Goal: Task Accomplishment & Management: Complete application form

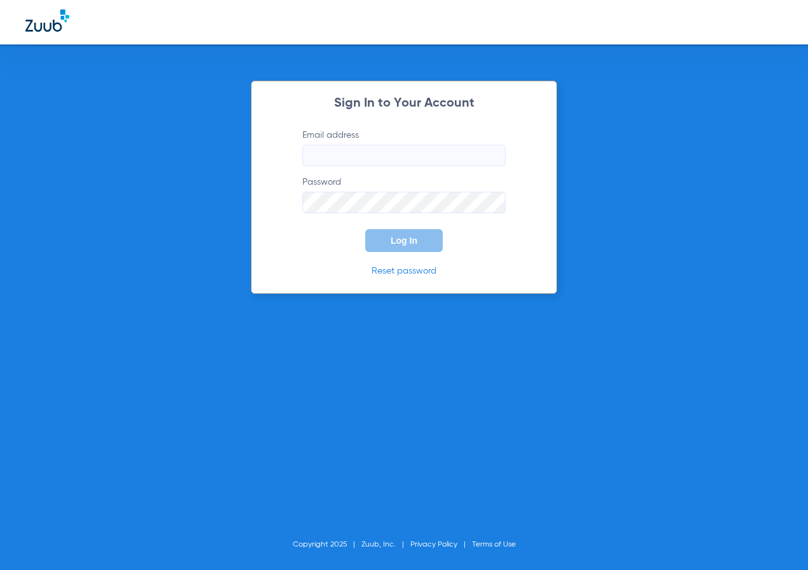
type input "[EMAIL_ADDRESS][DOMAIN_NAME]"
click at [431, 246] on button "Log In" at bounding box center [403, 240] width 77 height 23
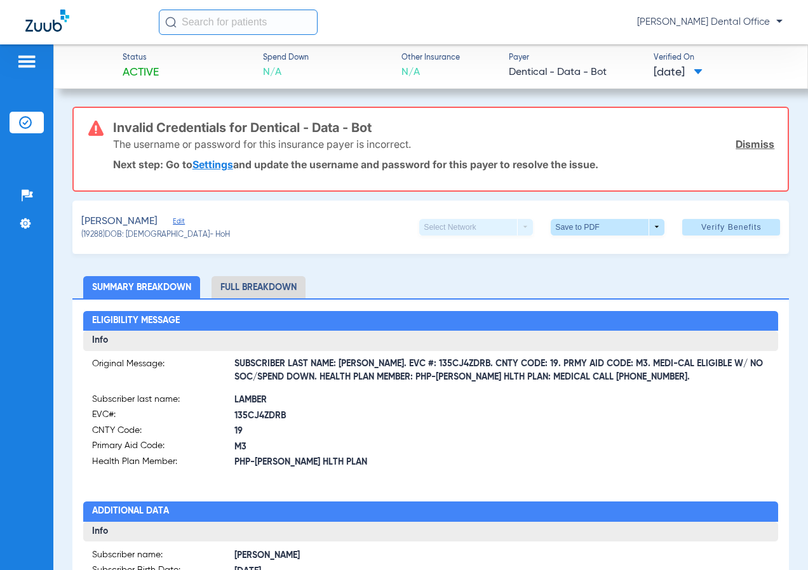
click at [258, 20] on input "text" at bounding box center [238, 22] width 159 height 25
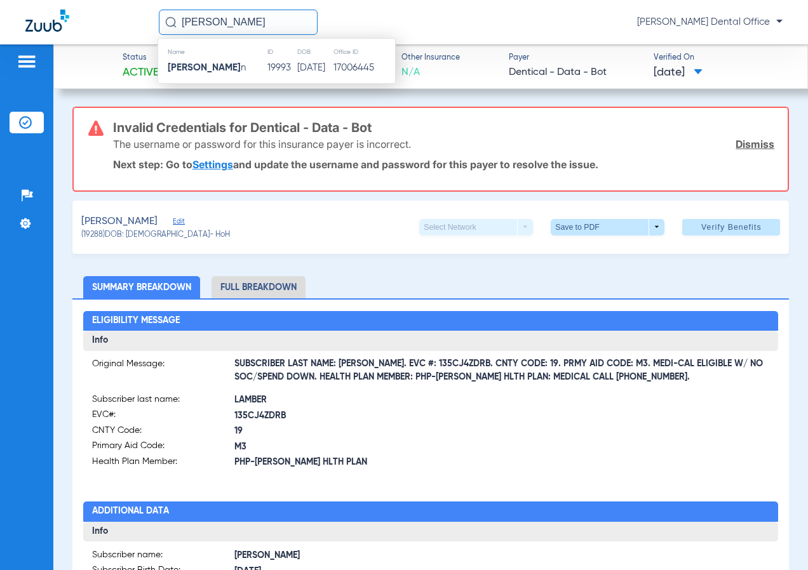
type input "Rayvell Wilso"
click at [286, 77] on div "Name ID DOB Office ID Rayvell Wilso n 19993 08/21/1948 17006445" at bounding box center [277, 61] width 238 height 46
click at [297, 72] on td "08/21/1948" at bounding box center [315, 68] width 36 height 18
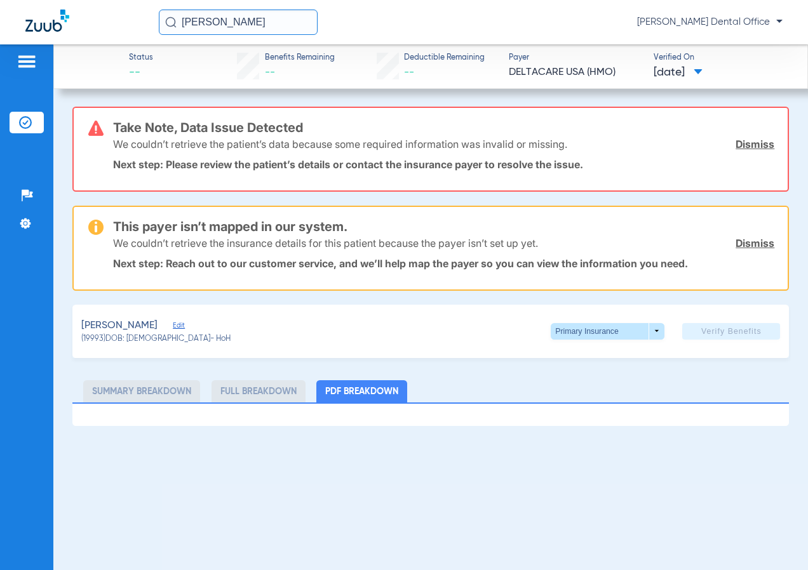
click at [757, 156] on div "We couldn’t retrieve the patient’s data because some required information was i…" at bounding box center [444, 144] width 662 height 33
click at [762, 144] on link "Dismiss" at bounding box center [755, 144] width 39 height 13
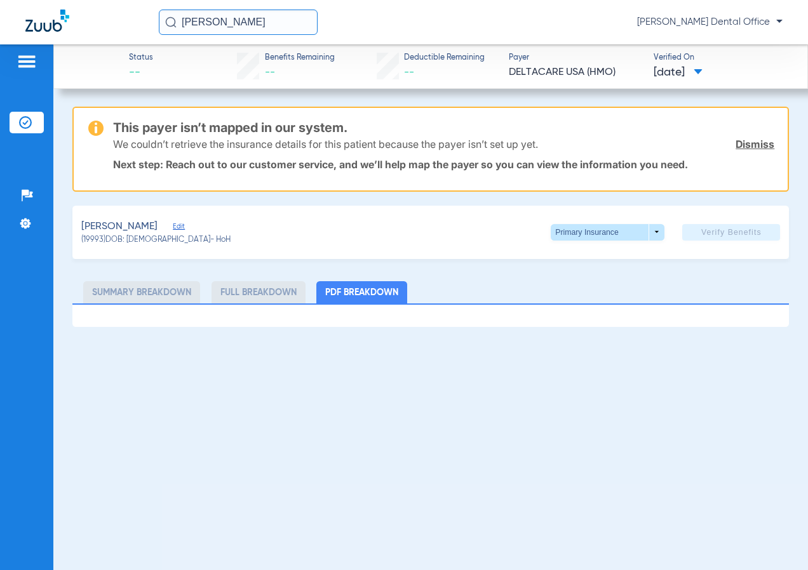
click at [750, 139] on link "Dismiss" at bounding box center [755, 144] width 39 height 13
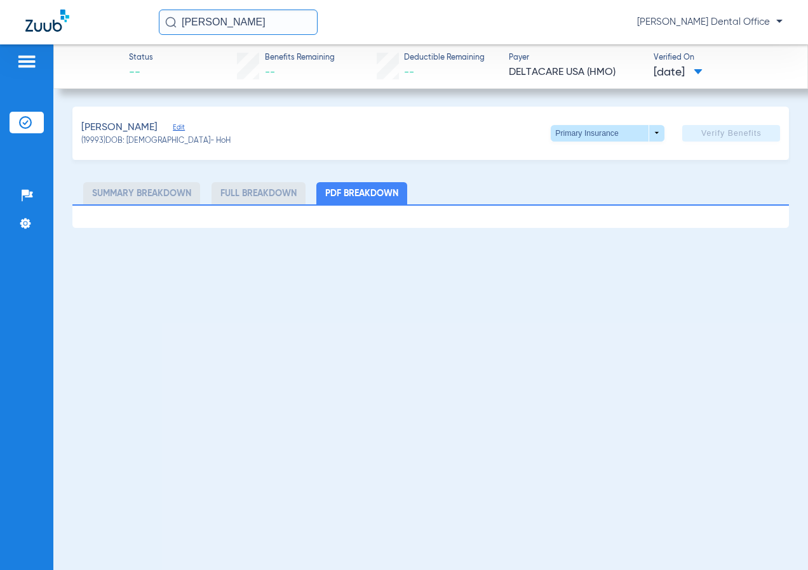
click at [173, 133] on span "Edit" at bounding box center [178, 129] width 11 height 12
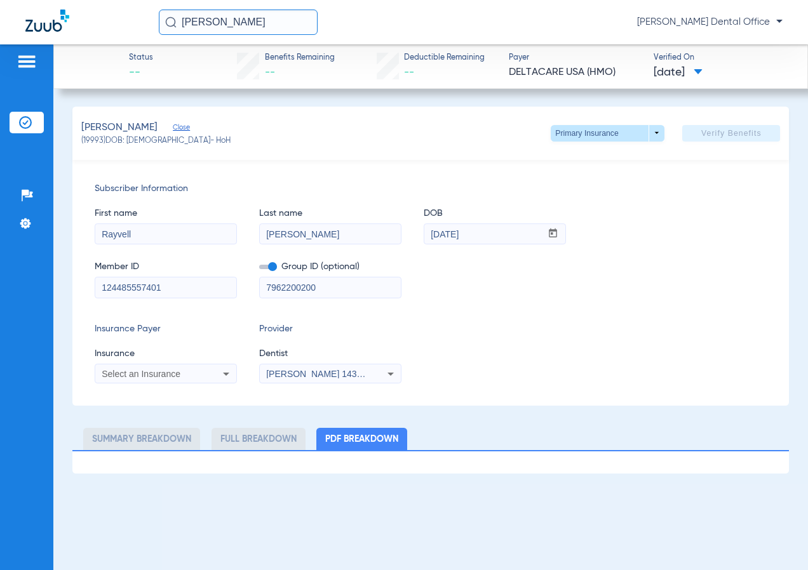
click at [173, 131] on span "Close" at bounding box center [178, 129] width 11 height 12
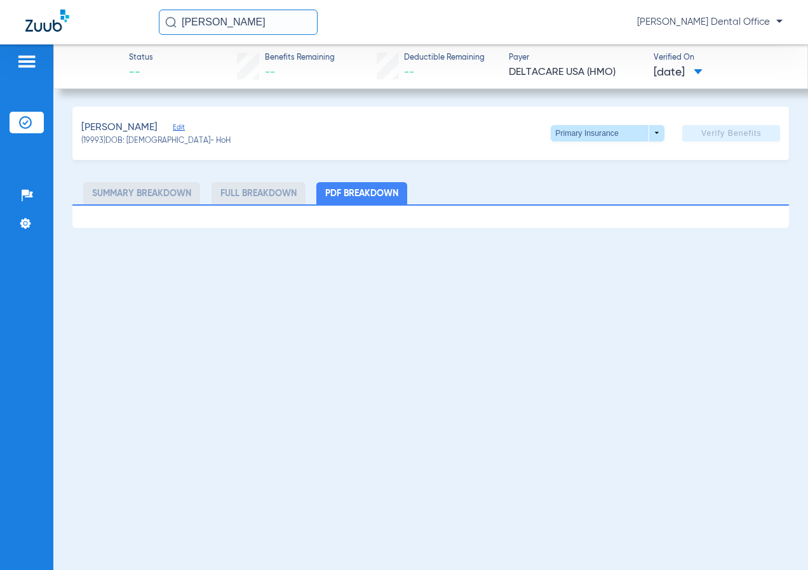
click at [173, 133] on span "Edit" at bounding box center [178, 129] width 11 height 12
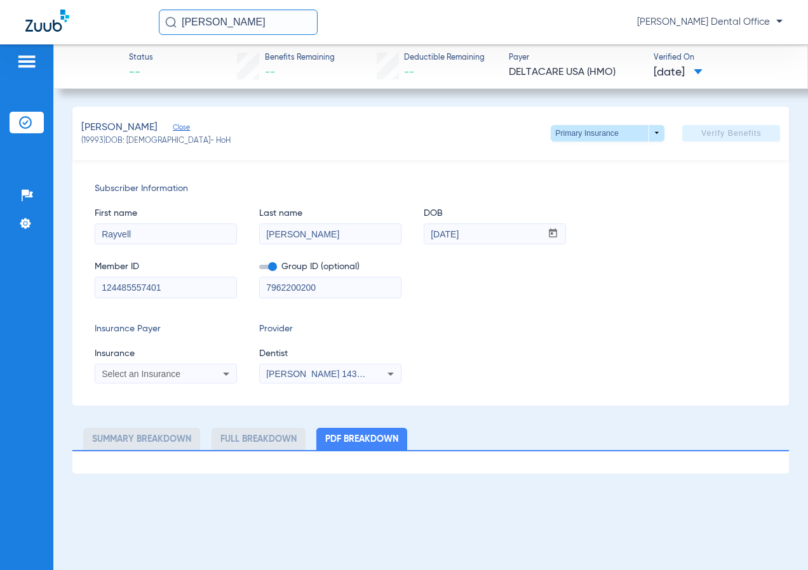
click at [194, 377] on div "Select an Insurance" at bounding box center [153, 374] width 102 height 9
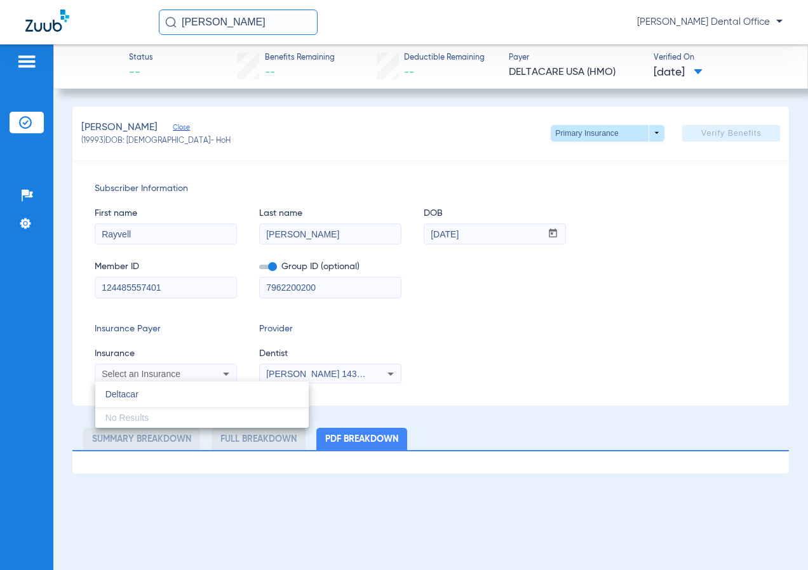
type input "Deltacare"
click at [187, 390] on input "Deltacare" at bounding box center [201, 395] width 213 height 26
click at [177, 395] on input "Deltacare" at bounding box center [201, 395] width 213 height 26
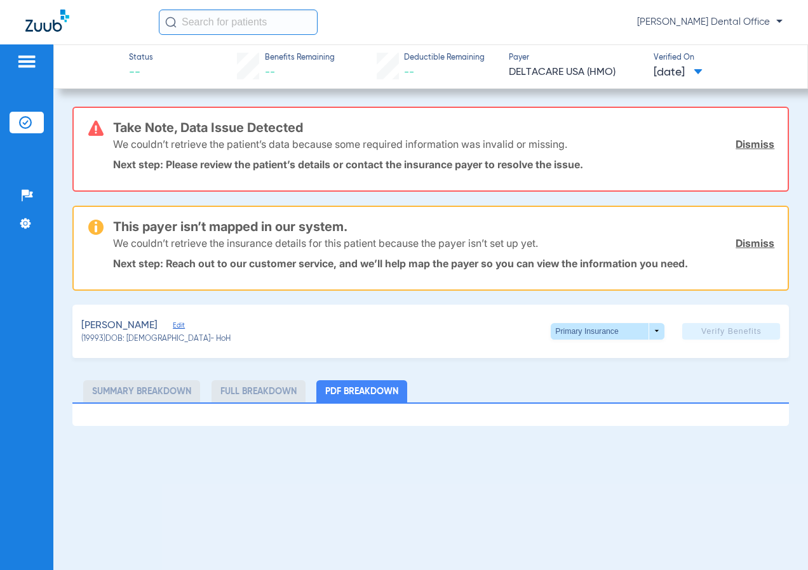
click at [764, 144] on link "Dismiss" at bounding box center [755, 144] width 39 height 13
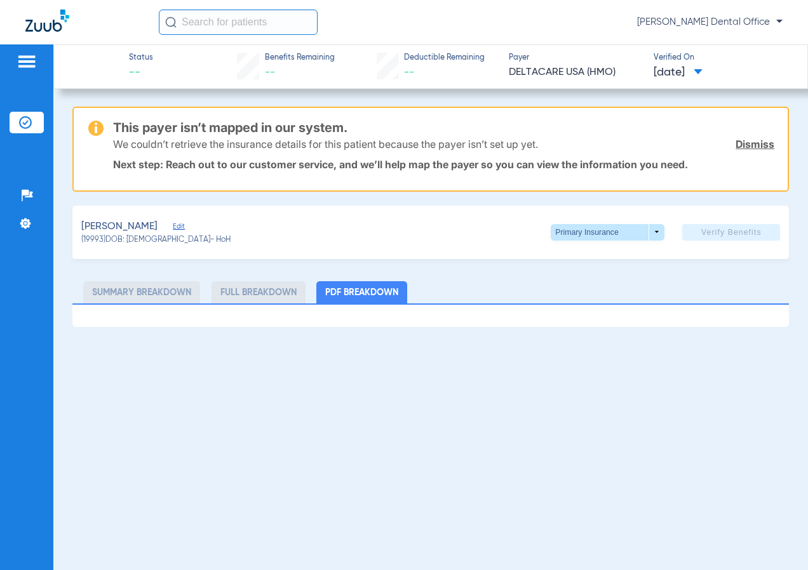
click at [764, 144] on link "Dismiss" at bounding box center [755, 144] width 39 height 13
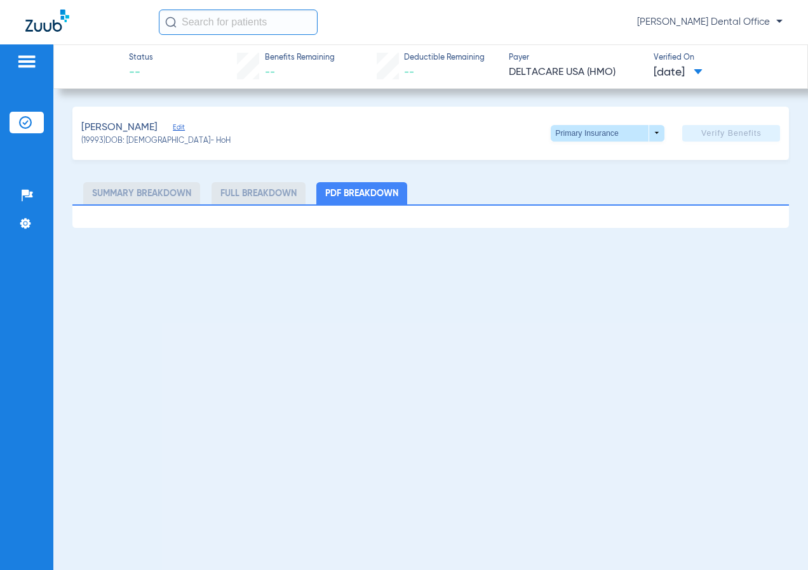
click at [180, 119] on div "[PERSON_NAME] Edit (19993) DOB: [DEMOGRAPHIC_DATA] - HoH Primary Insurance arro…" at bounding box center [430, 133] width 717 height 53
click at [174, 123] on span "Edit" at bounding box center [178, 129] width 11 height 12
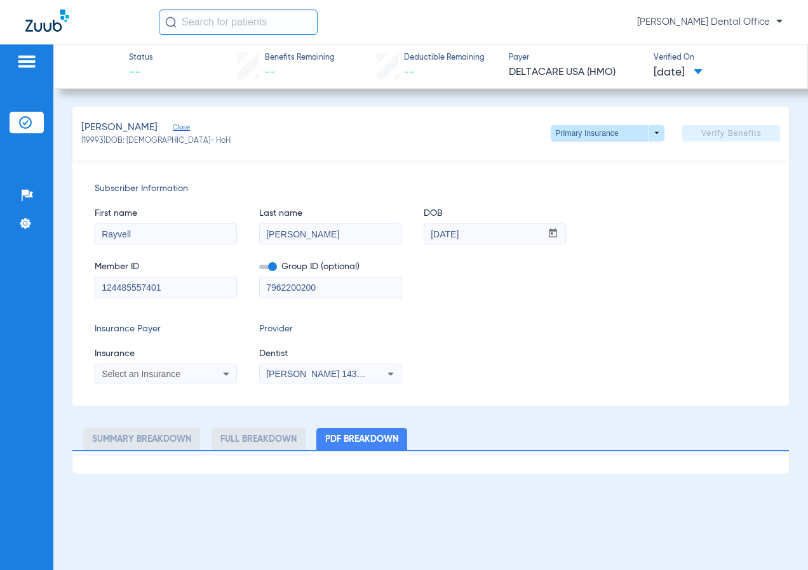
click at [189, 372] on div "Select an Insurance" at bounding box center [153, 374] width 102 height 9
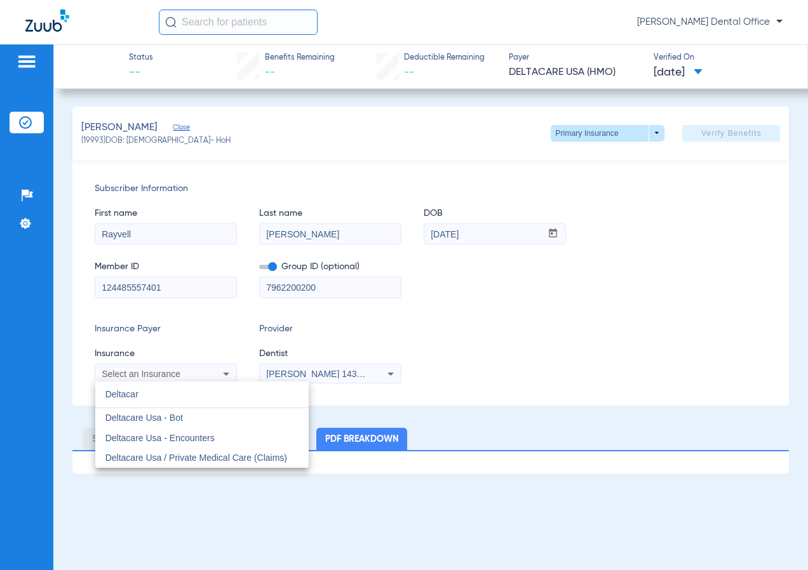
type input "Deltacar"
click at [194, 419] on mat-option "Deltacare Usa - Bot" at bounding box center [201, 418] width 213 height 20
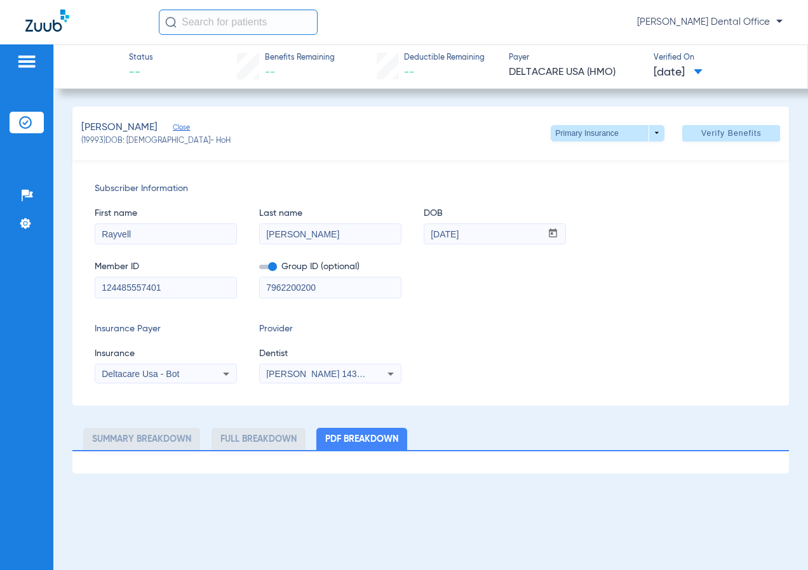
click at [713, 135] on span "Verify Benefits" at bounding box center [731, 133] width 60 height 10
